Goal: Navigation & Orientation: Find specific page/section

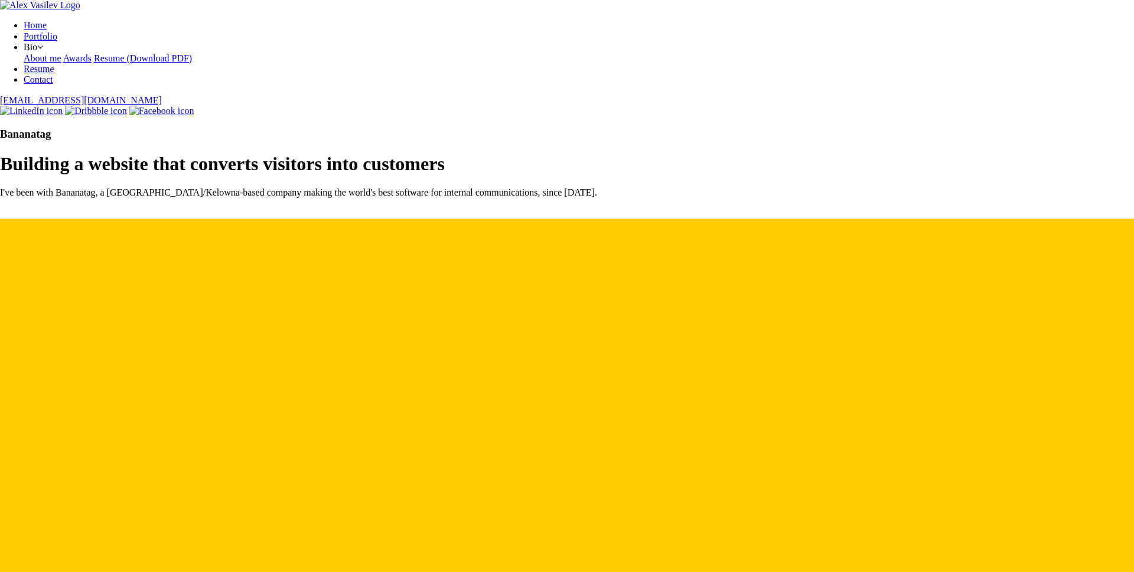
click at [47, 26] on link "Home" at bounding box center [35, 25] width 23 height 10
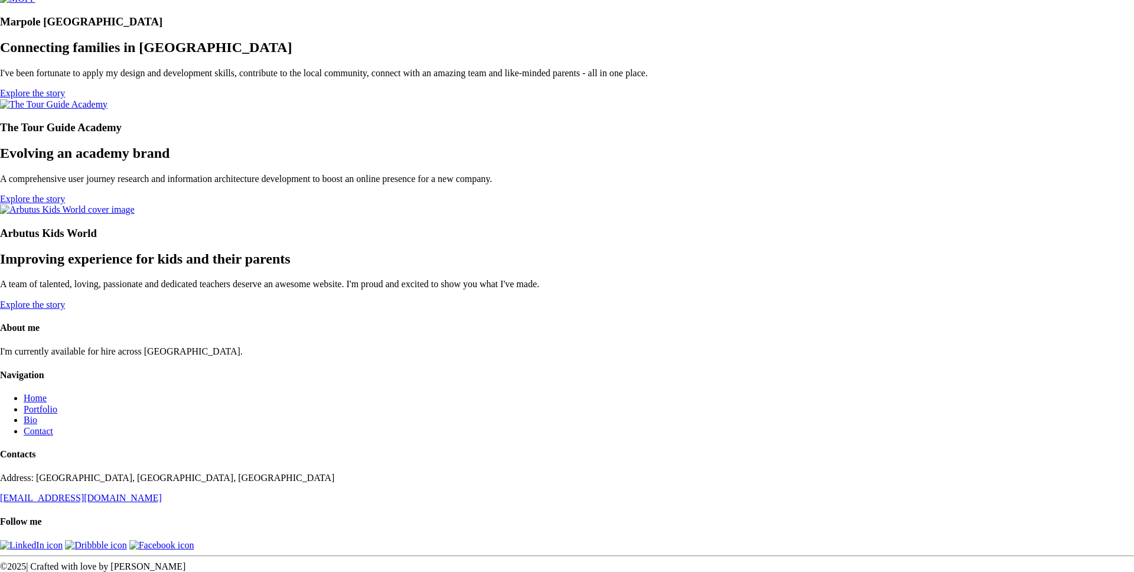
scroll to position [5758, 0]
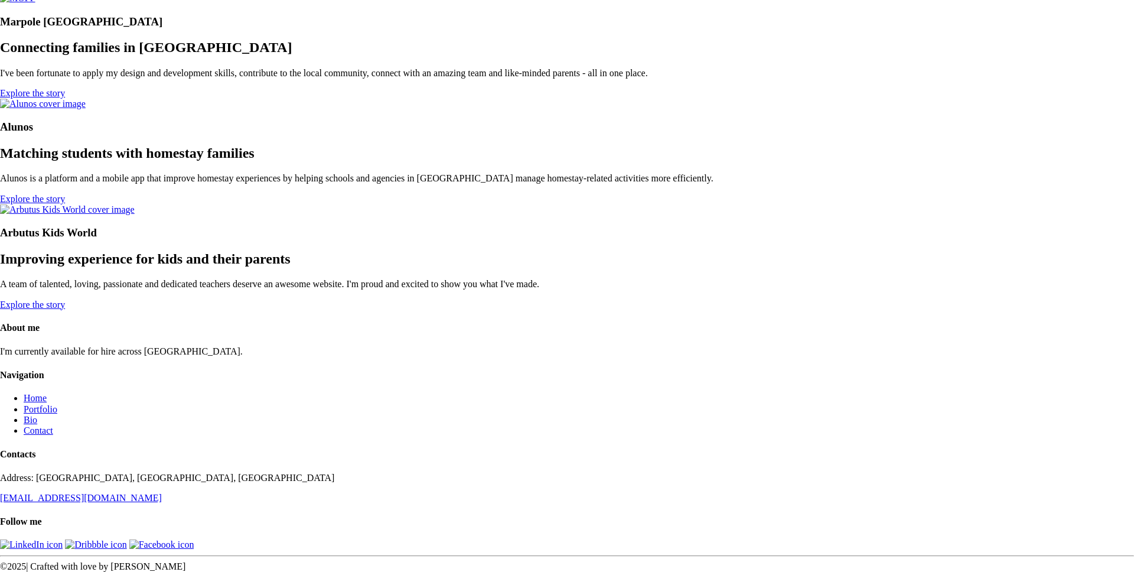
scroll to position [4201, 0]
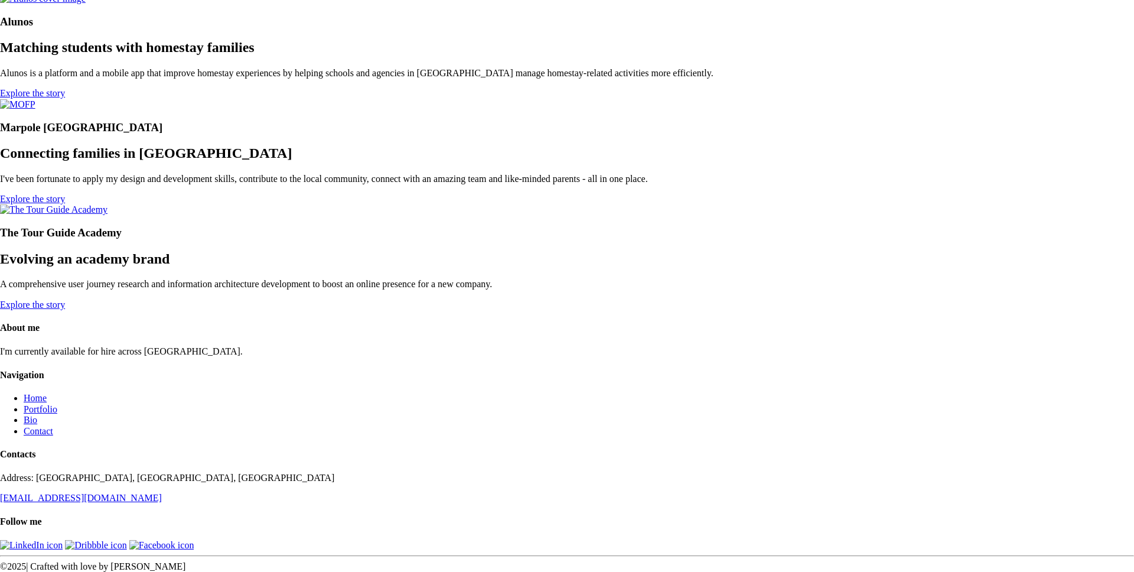
scroll to position [2296, 0]
